Goal: Find specific page/section: Find specific page/section

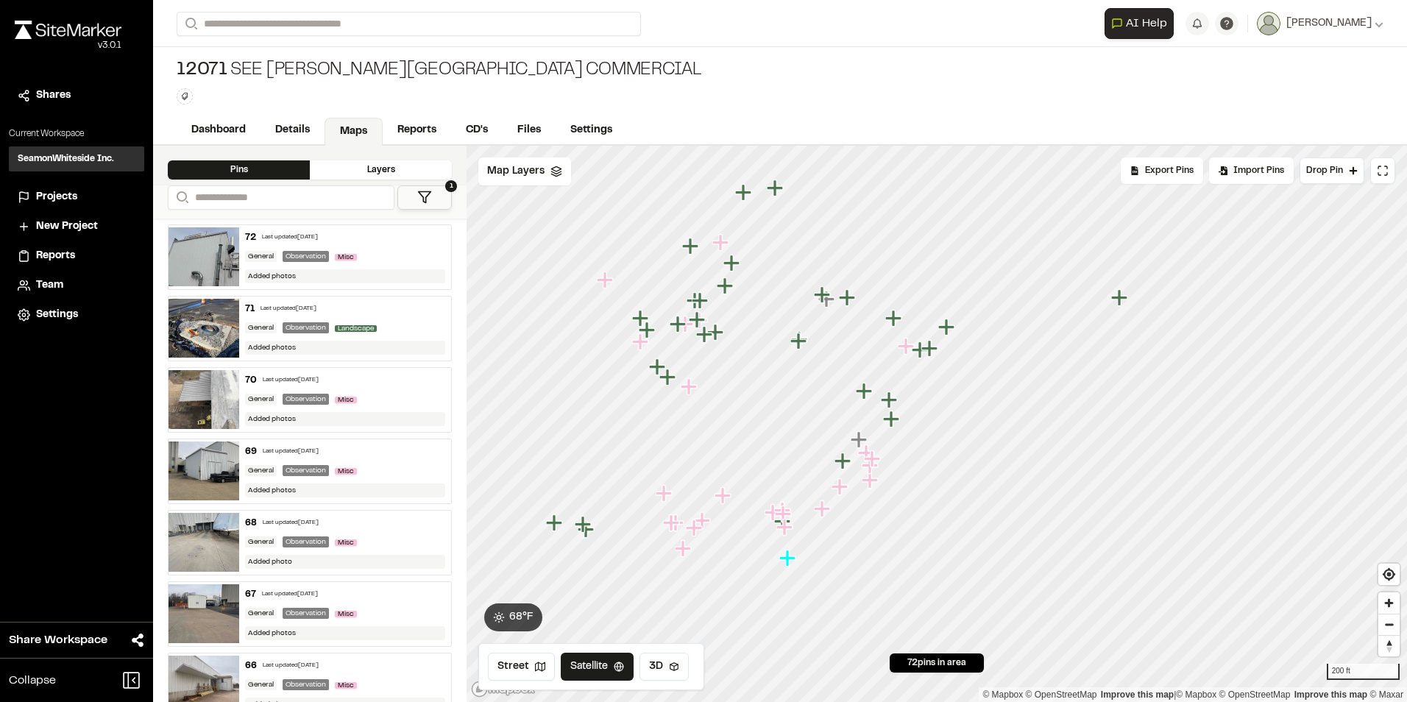
click at [866, 396] on icon "Map marker" at bounding box center [864, 391] width 16 height 16
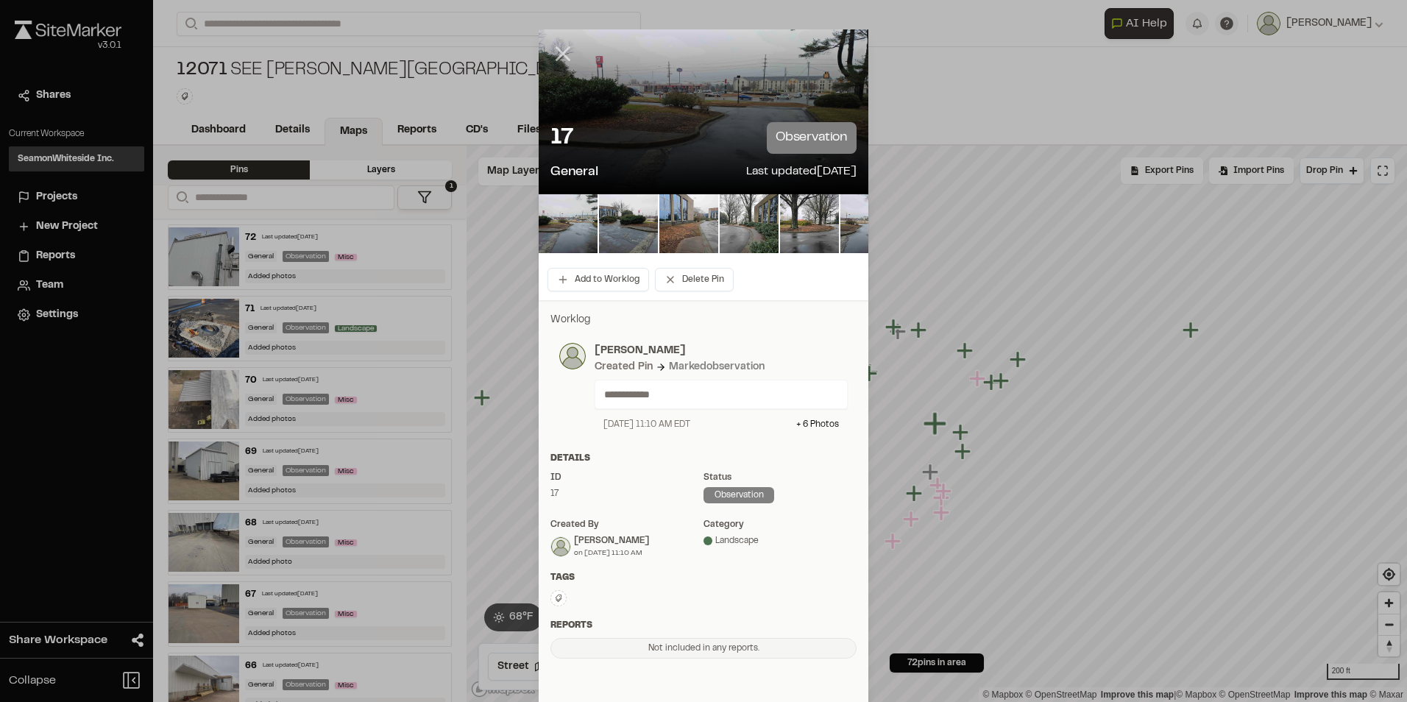
click at [558, 51] on icon at bounding box center [563, 53] width 25 height 25
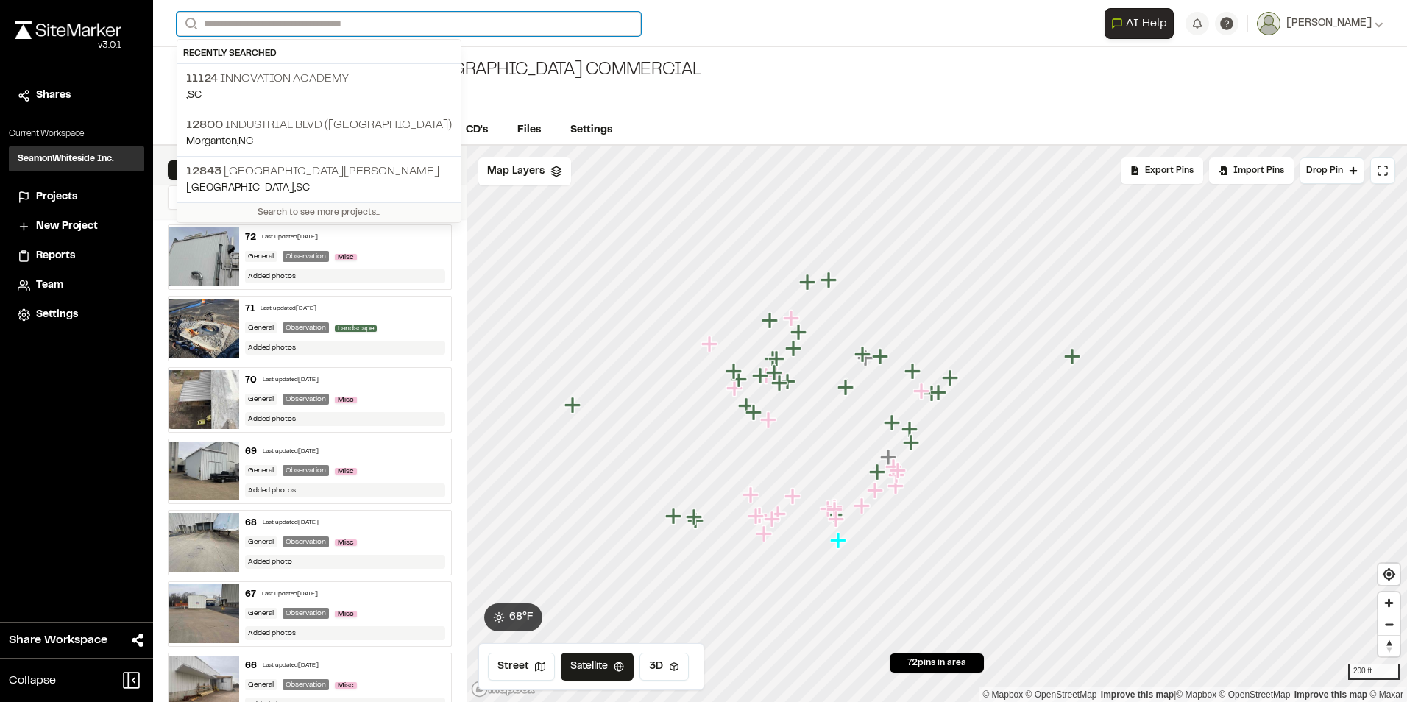
click at [325, 28] on input "Search" at bounding box center [409, 24] width 465 height 24
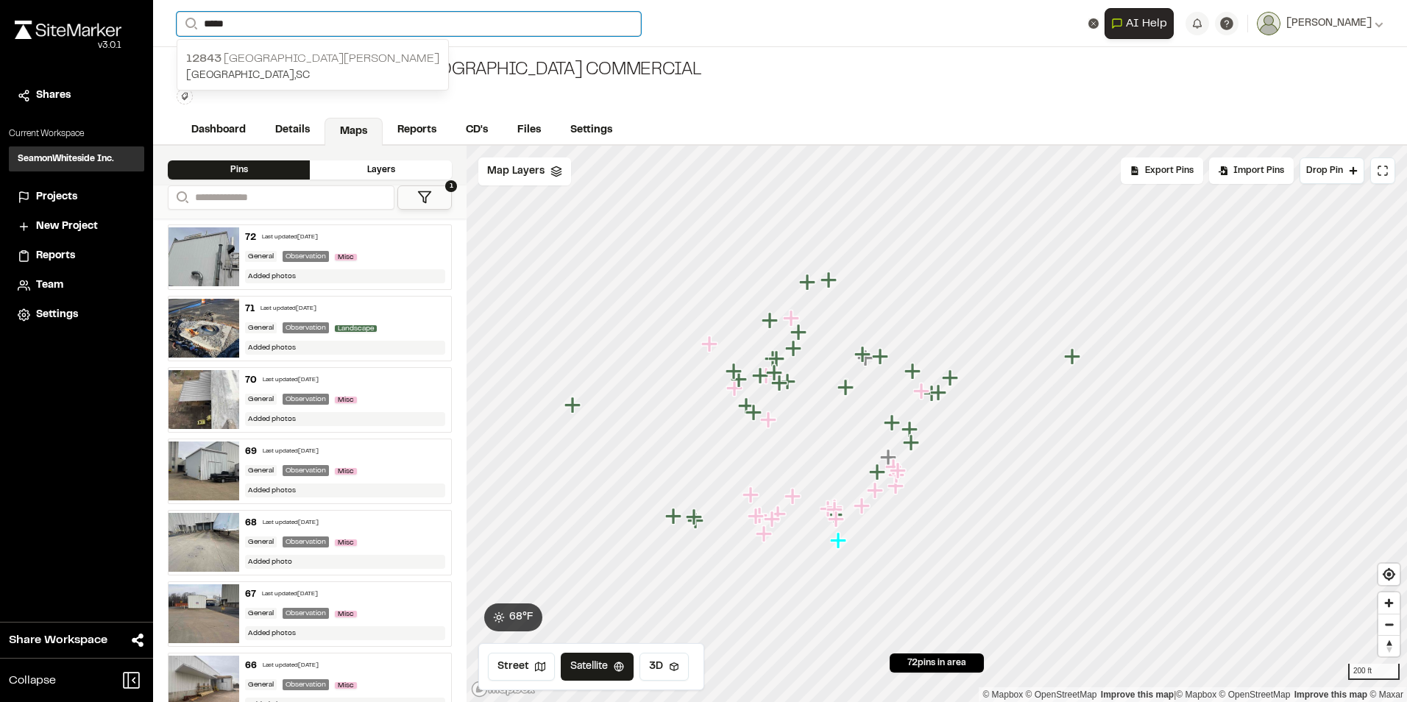
type input "*****"
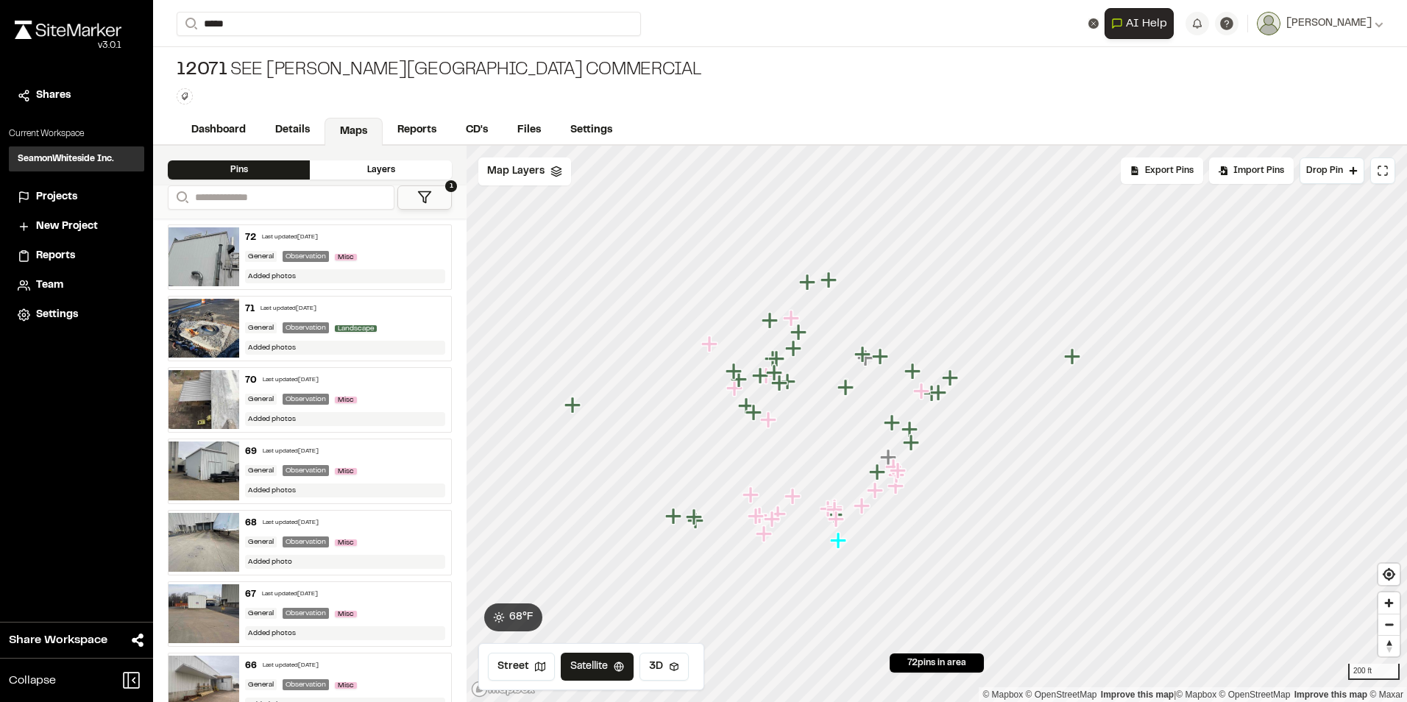
click at [279, 57] on p "[STREET_ADDRESS][PERSON_NAME]" at bounding box center [312, 59] width 253 height 18
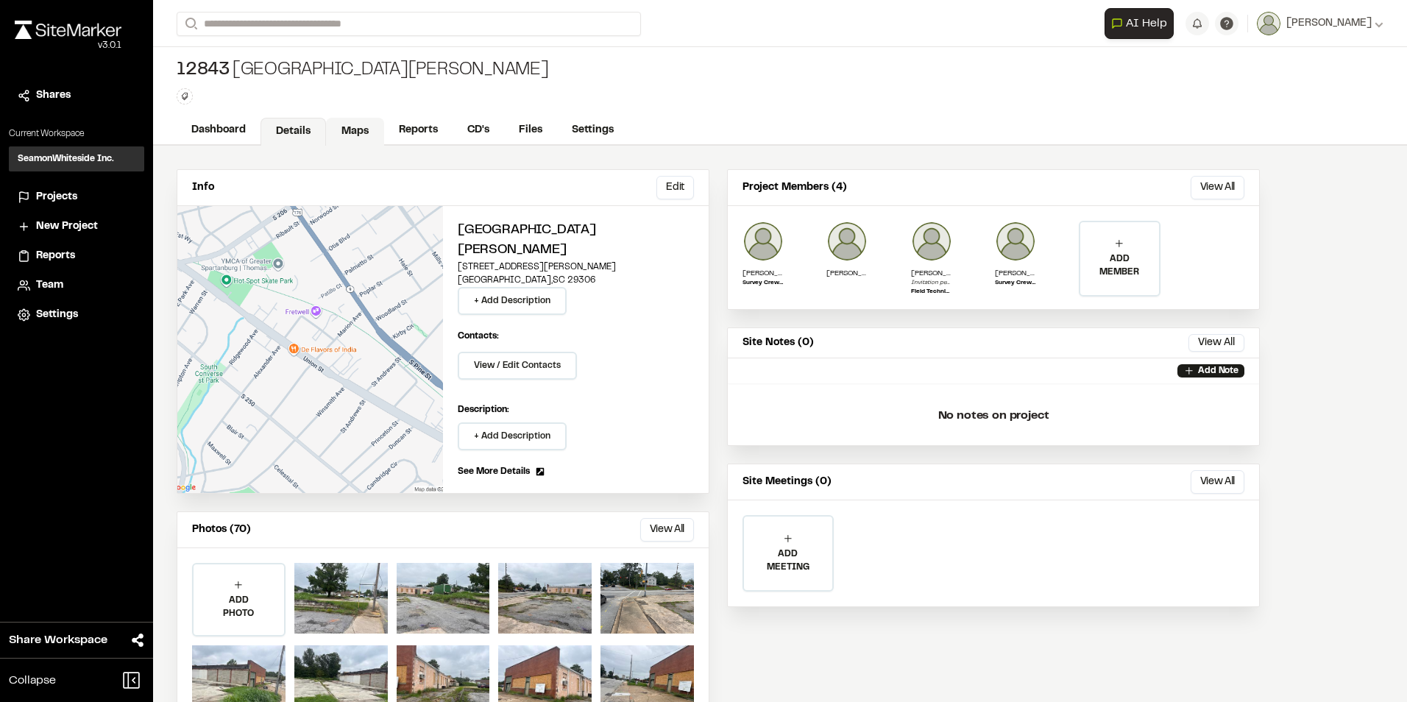
click at [364, 128] on link "Maps" at bounding box center [355, 132] width 58 height 28
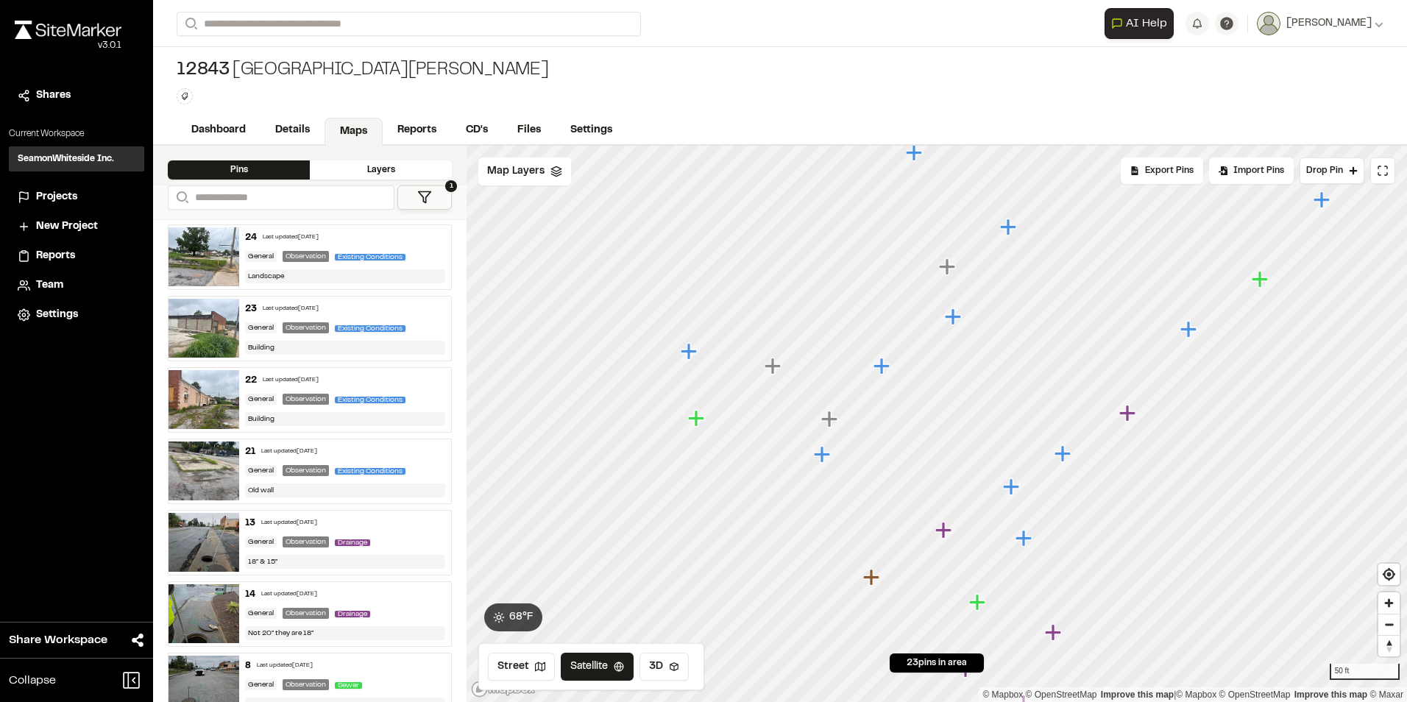
click at [830, 420] on icon "Map marker" at bounding box center [830, 419] width 16 height 16
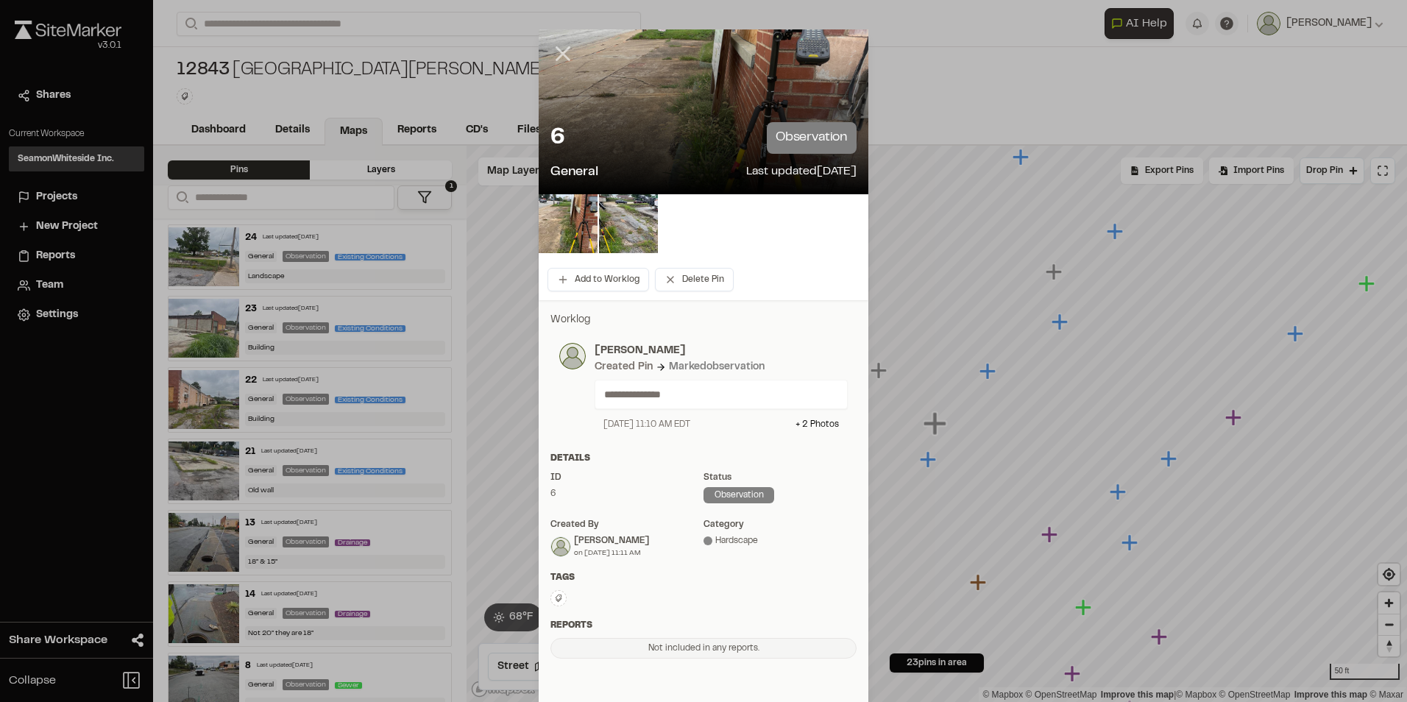
click at [555, 47] on icon at bounding box center [563, 53] width 25 height 25
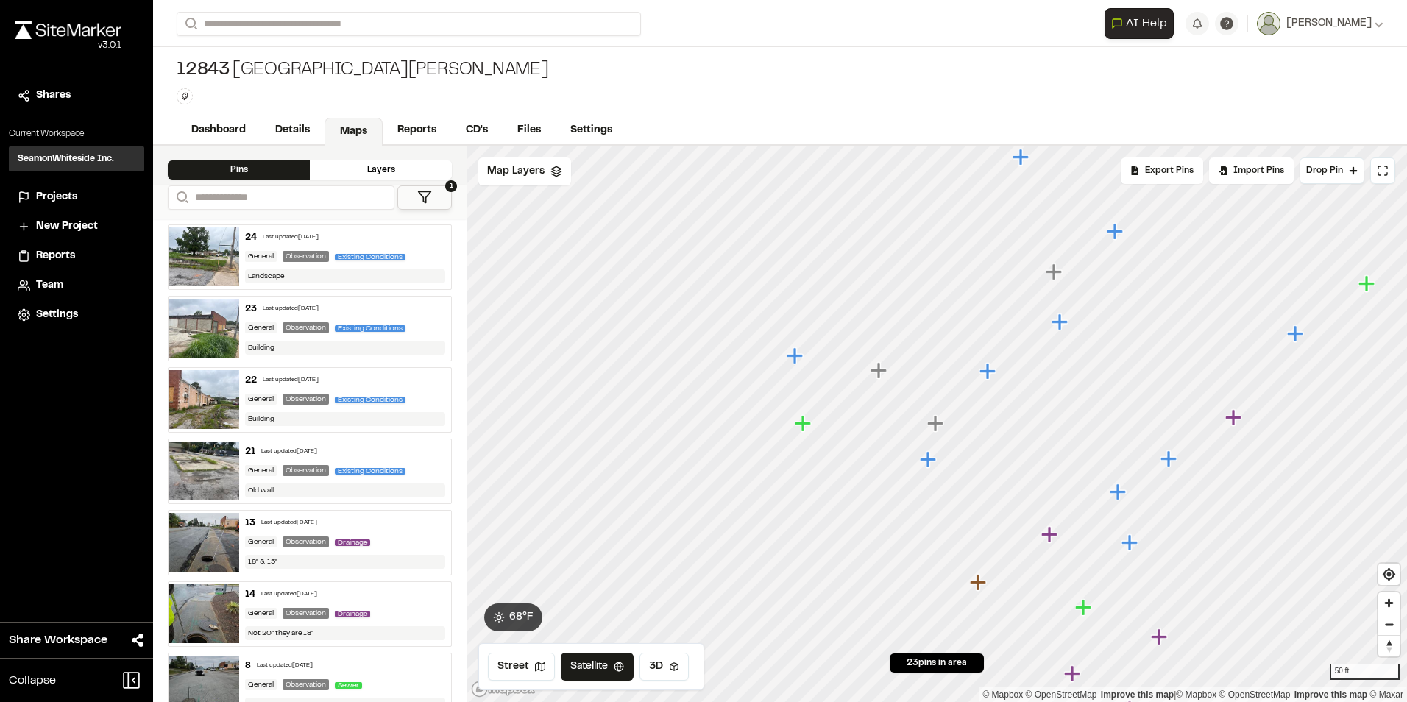
click at [990, 373] on icon "Map marker" at bounding box center [988, 371] width 16 height 16
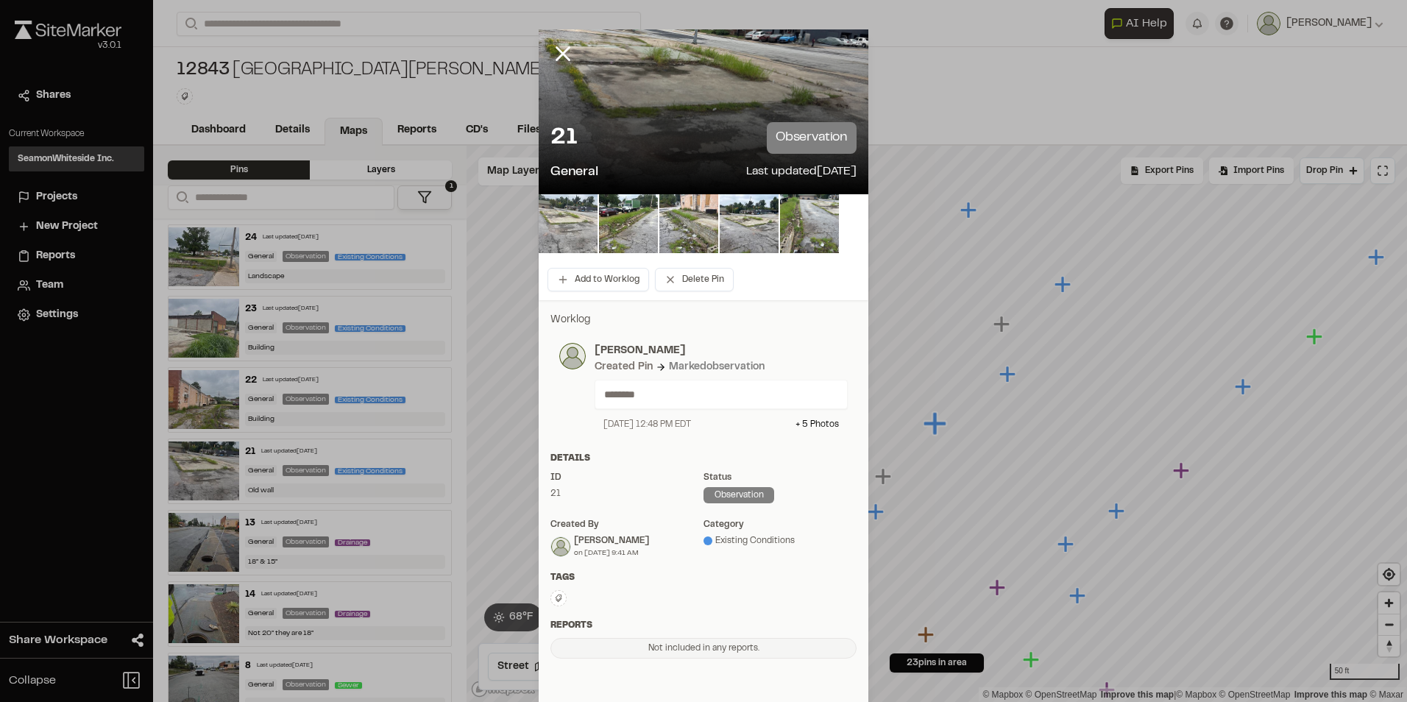
click at [560, 220] on img at bounding box center [568, 223] width 59 height 59
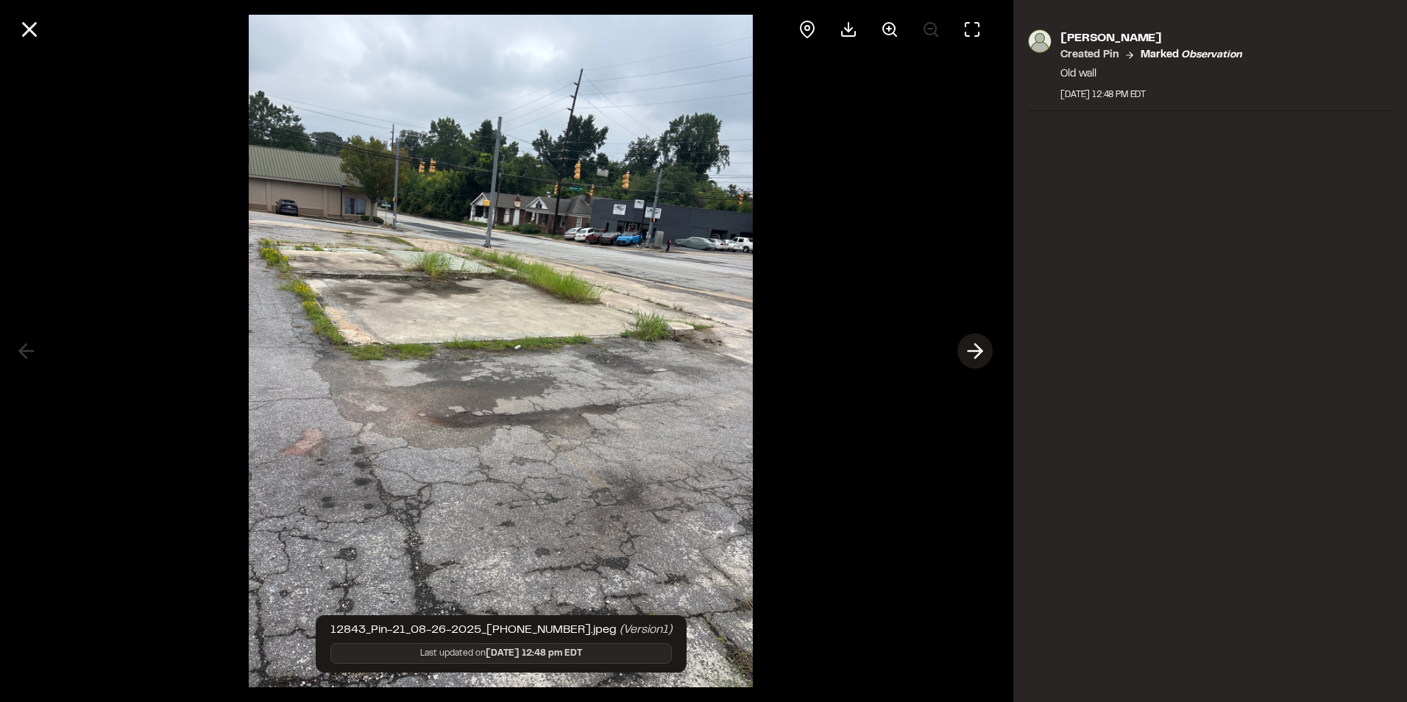
click at [971, 350] on icon at bounding box center [976, 351] width 24 height 25
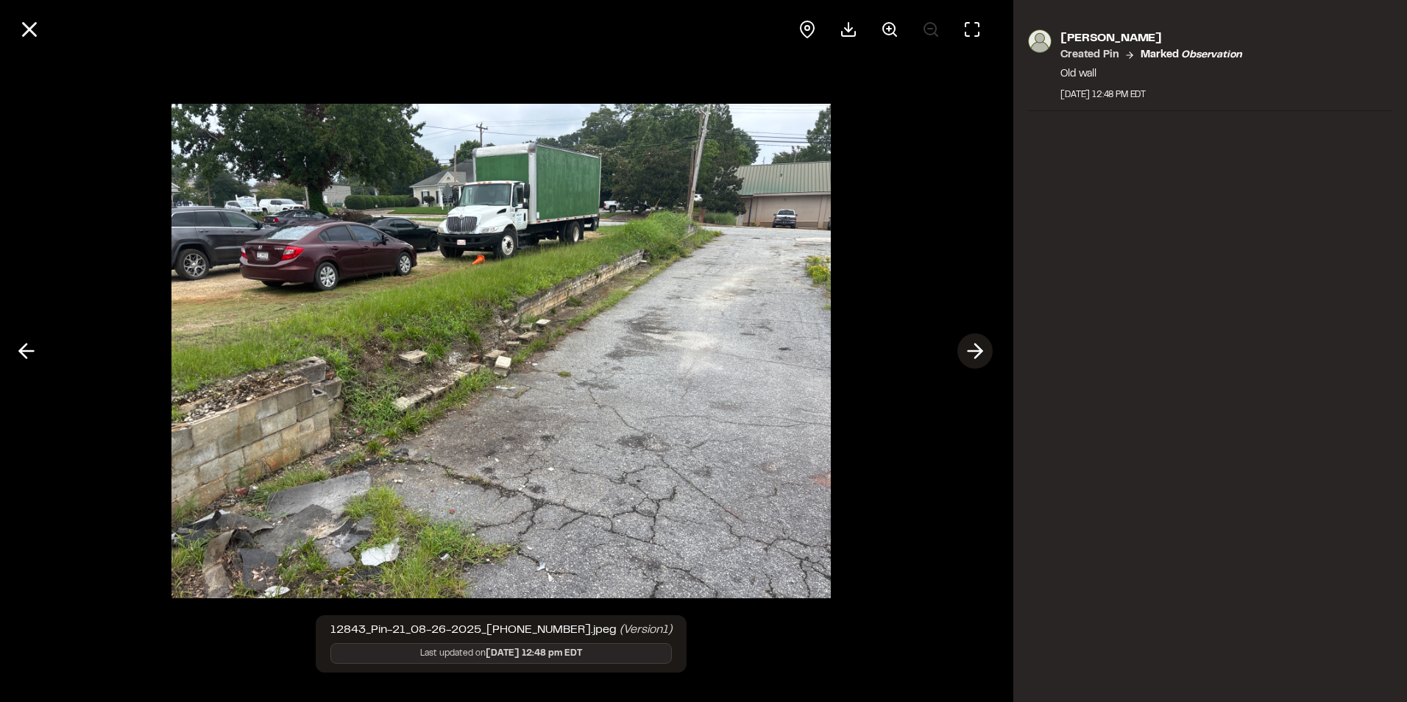
click at [971, 350] on icon at bounding box center [976, 351] width 24 height 25
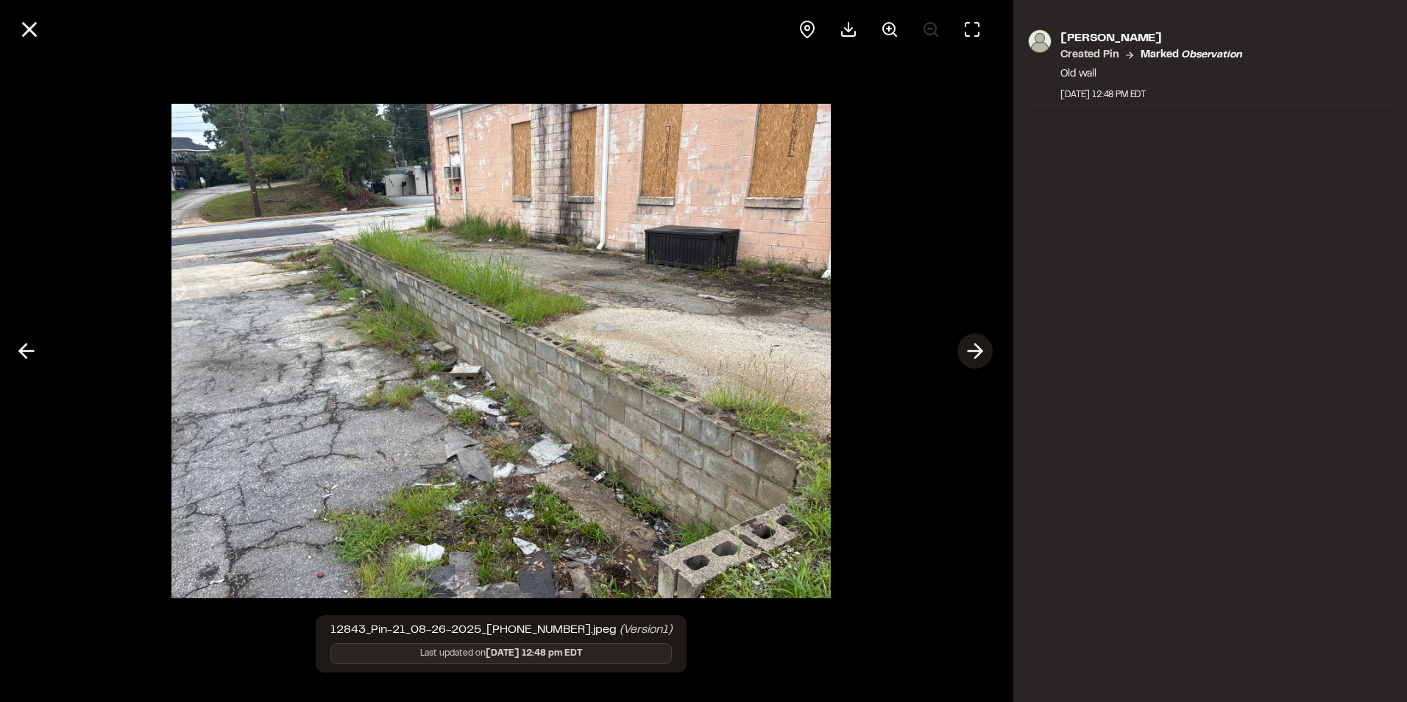
click at [971, 350] on icon at bounding box center [976, 351] width 24 height 25
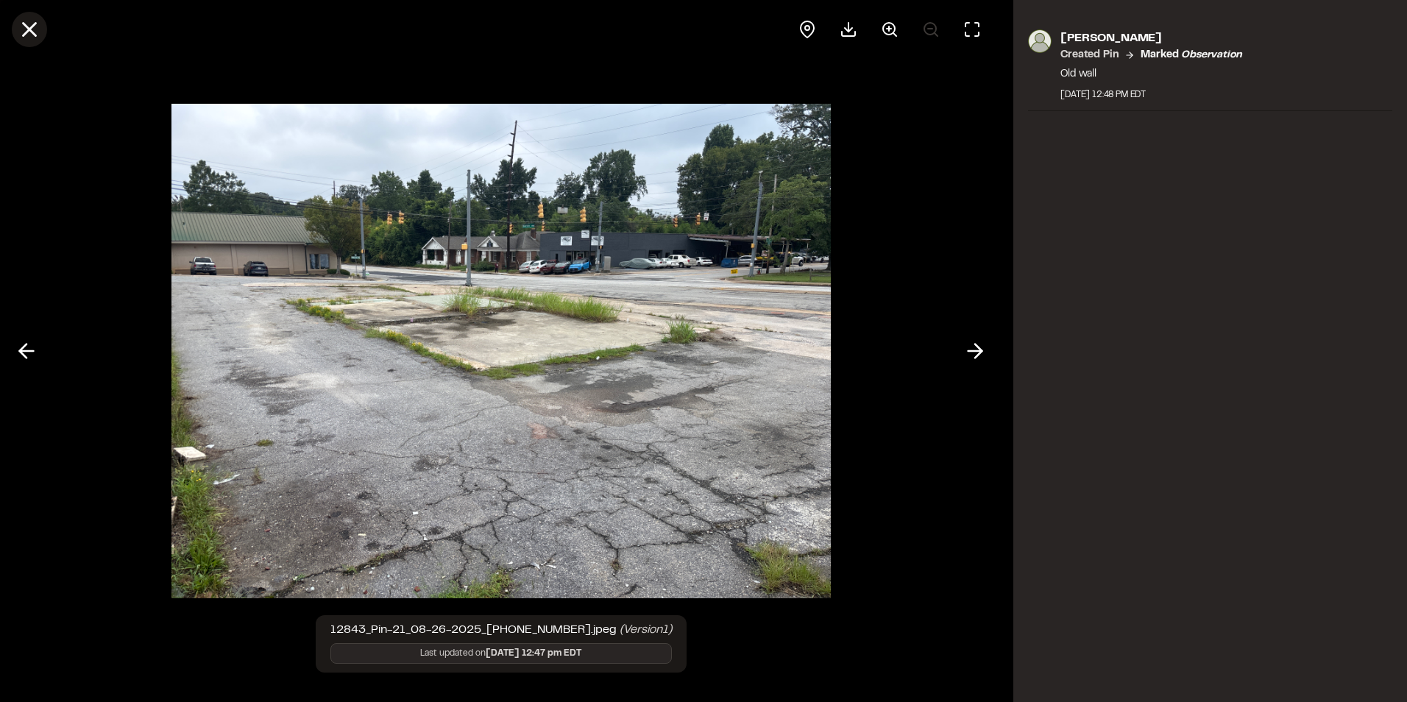
click at [24, 45] on button at bounding box center [29, 29] width 35 height 35
